Goal: Information Seeking & Learning: Learn about a topic

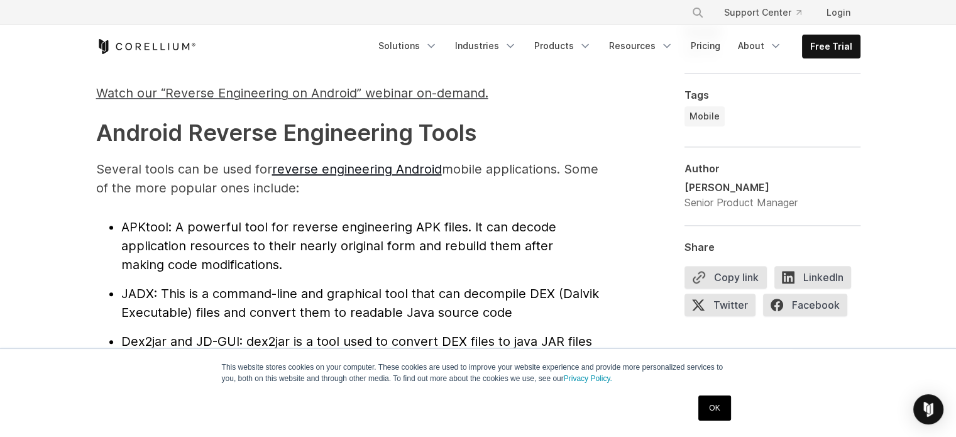
scroll to position [1409, 0]
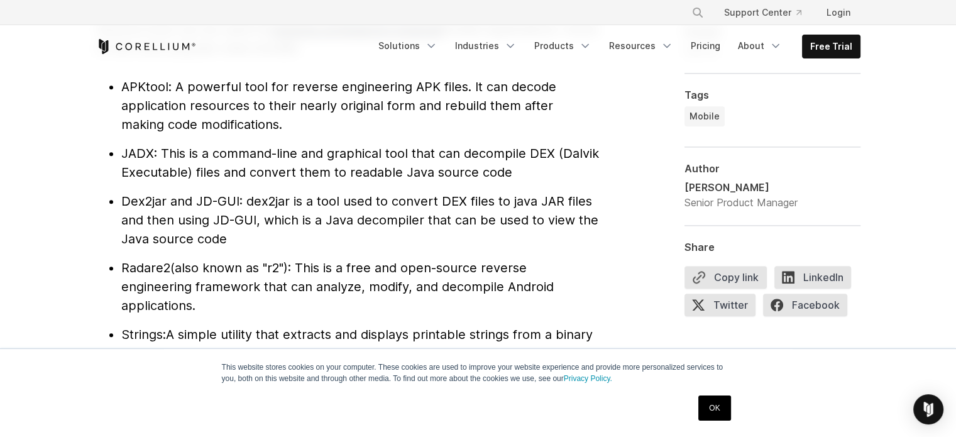
click at [712, 409] on link "OK" at bounding box center [715, 408] width 32 height 25
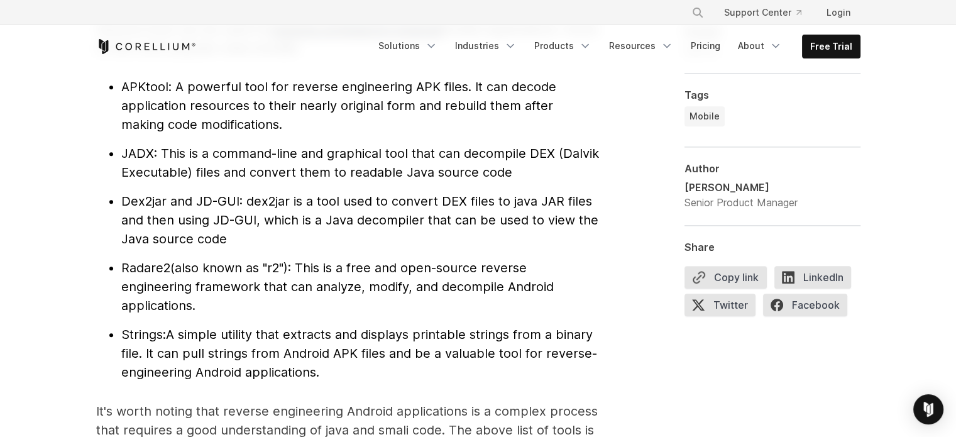
click at [429, 248] on li "Dex2jar and JD-GUI : dex2jar is a tool used to convert DEX files to java JAR fi…" at bounding box center [360, 220] width 478 height 57
click at [282, 236] on li "Dex2jar and JD-GUI : dex2jar is a tool used to convert DEX files to java JAR fi…" at bounding box center [360, 220] width 478 height 57
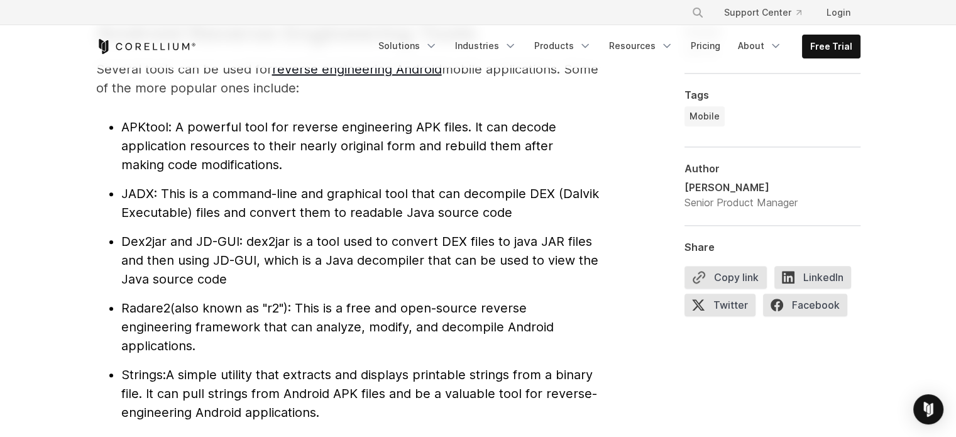
scroll to position [1368, 0]
